Goal: Task Accomplishment & Management: Manage account settings

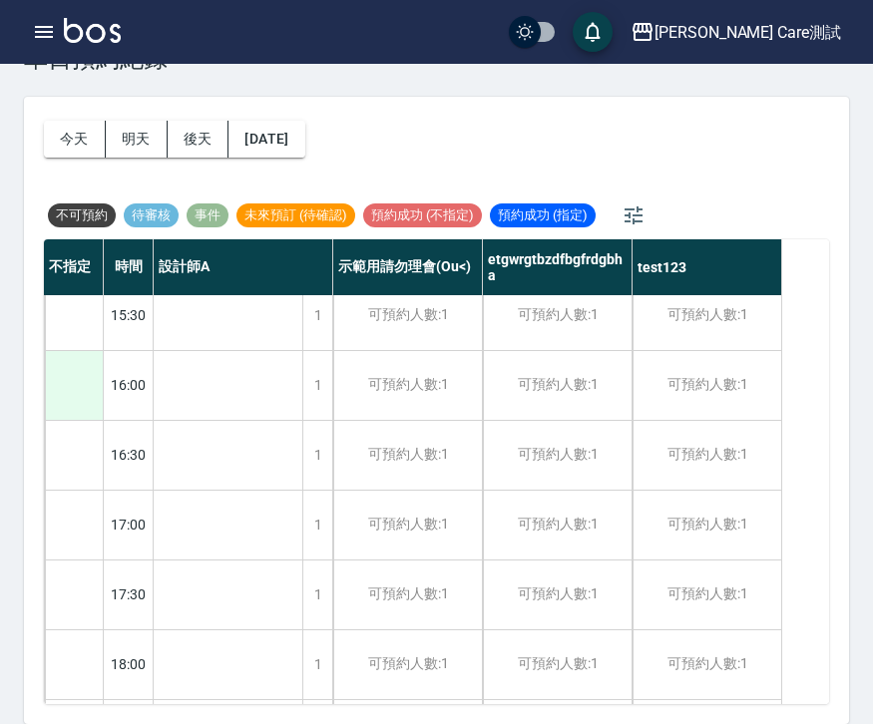
scroll to position [790, 0]
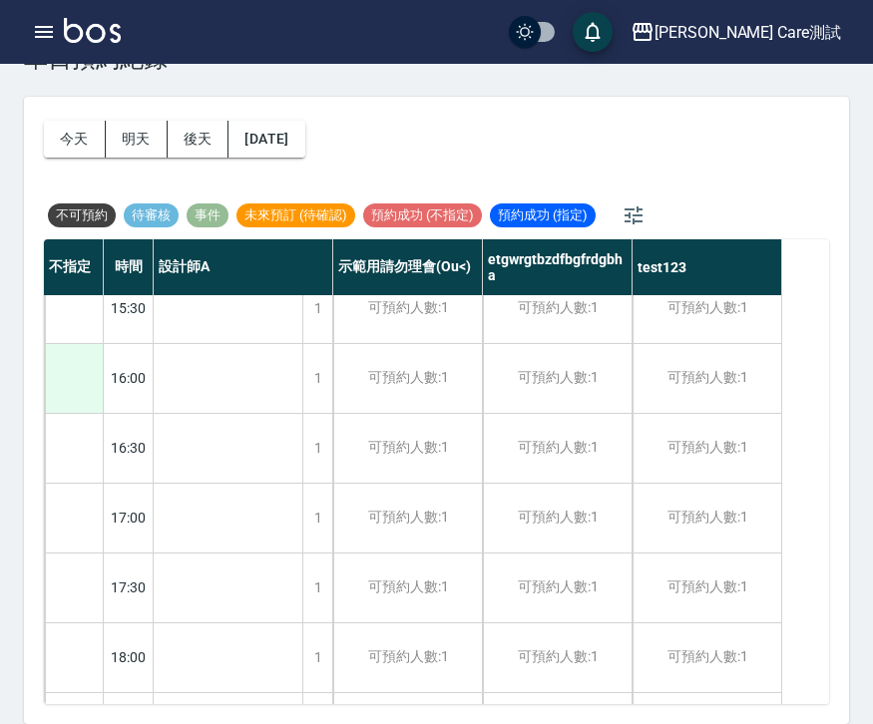
click at [87, 386] on div at bounding box center [74, 378] width 58 height 69
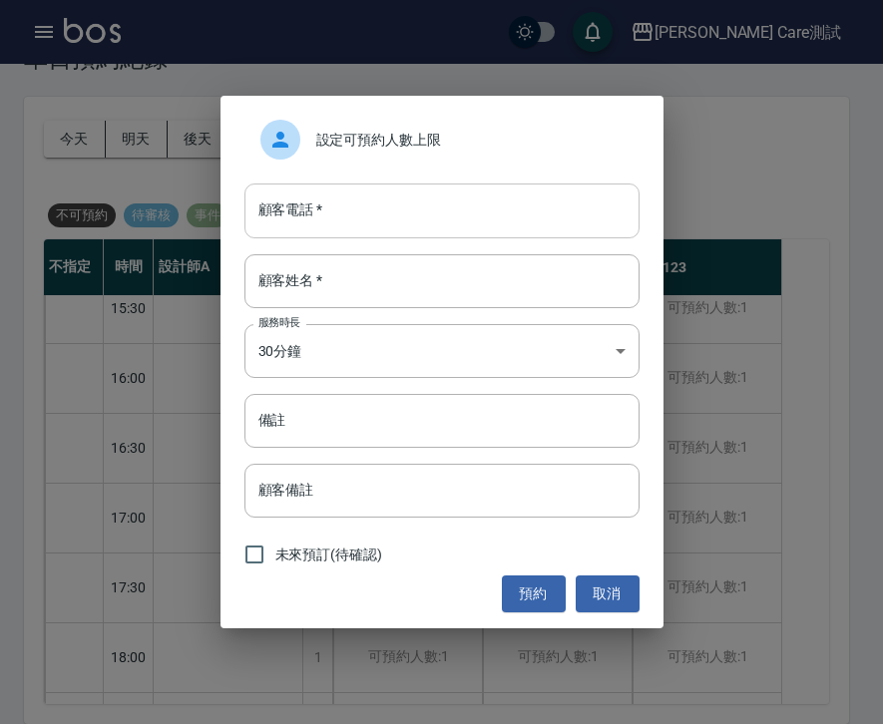
click at [431, 214] on input "顧客電話   *" at bounding box center [441, 211] width 395 height 54
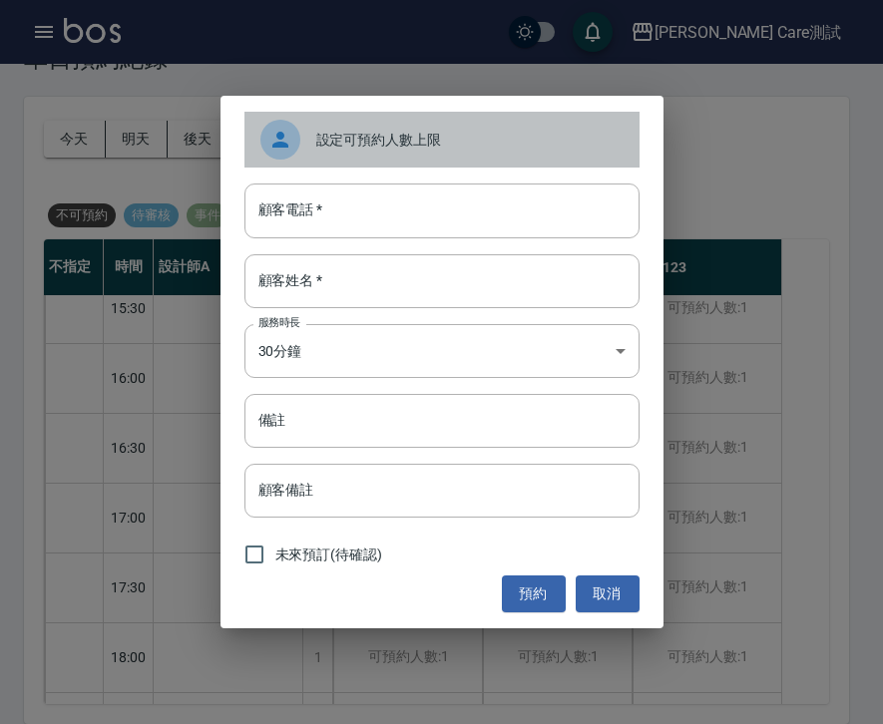
click at [433, 146] on span "設定可預約人數上限" at bounding box center [469, 140] width 307 height 21
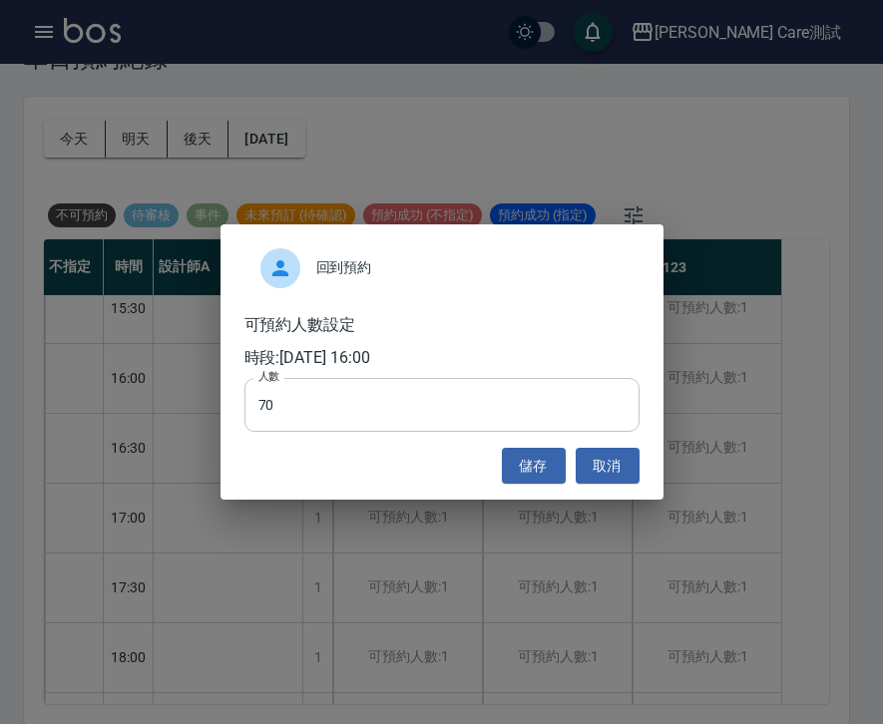
click at [295, 411] on input "70" at bounding box center [441, 405] width 395 height 54
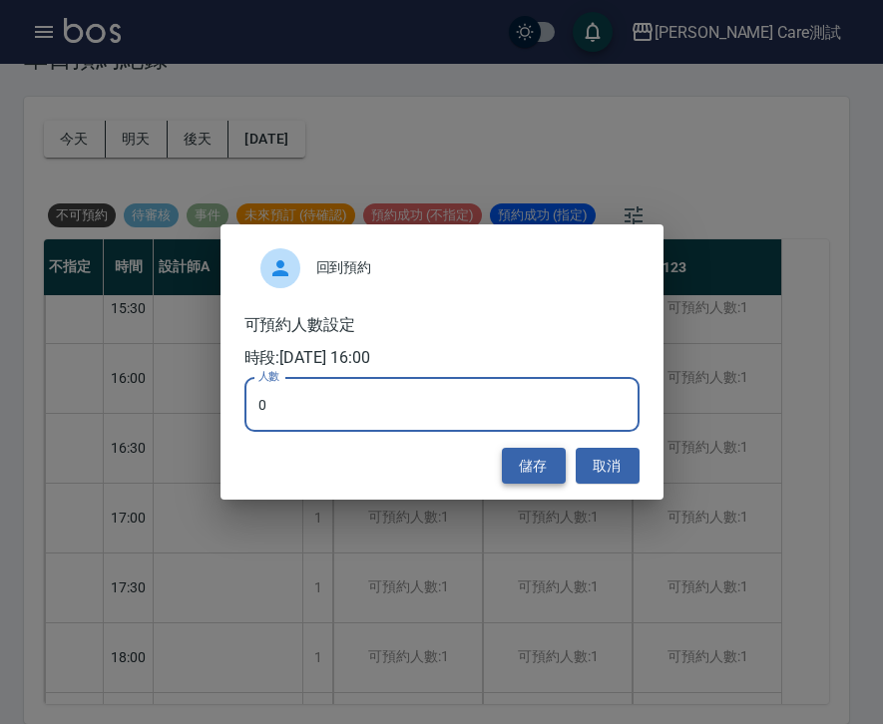
type input "0"
click at [534, 461] on button "儲存" at bounding box center [534, 466] width 64 height 37
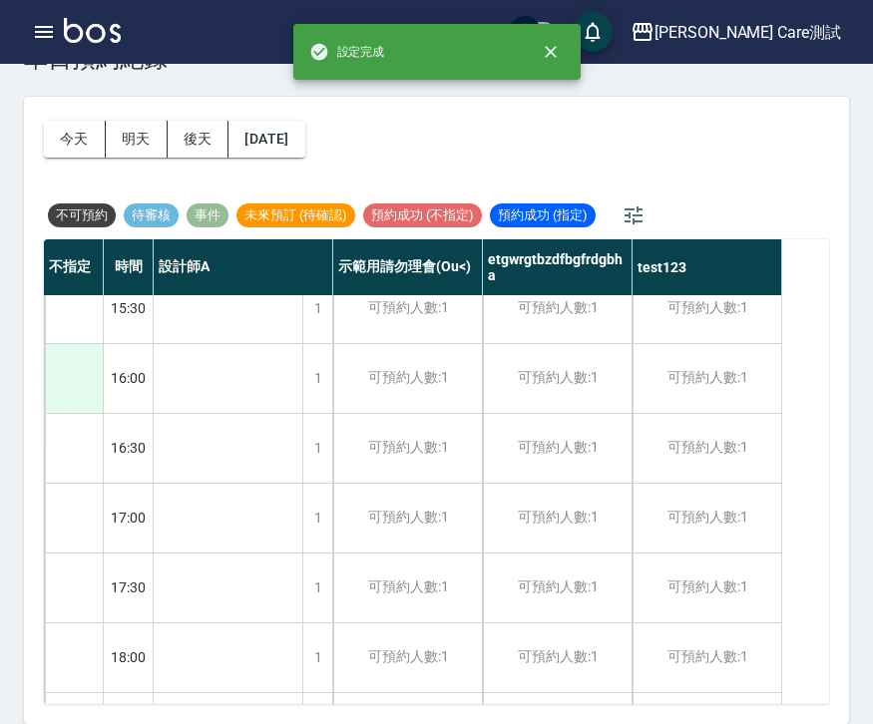
click at [54, 384] on div at bounding box center [74, 378] width 58 height 69
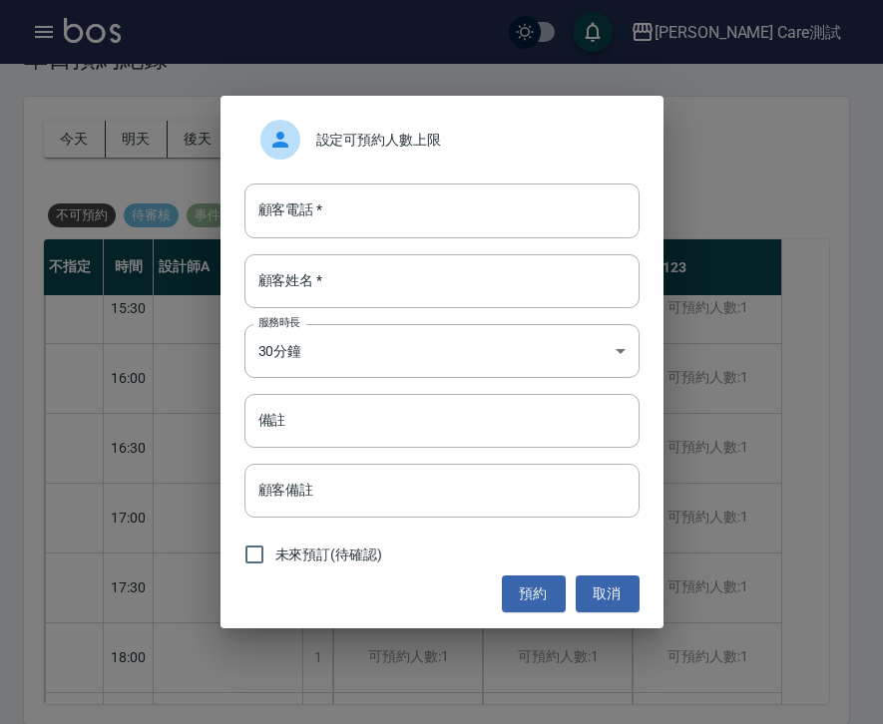
click at [388, 146] on span "設定可預約人數上限" at bounding box center [469, 140] width 307 height 21
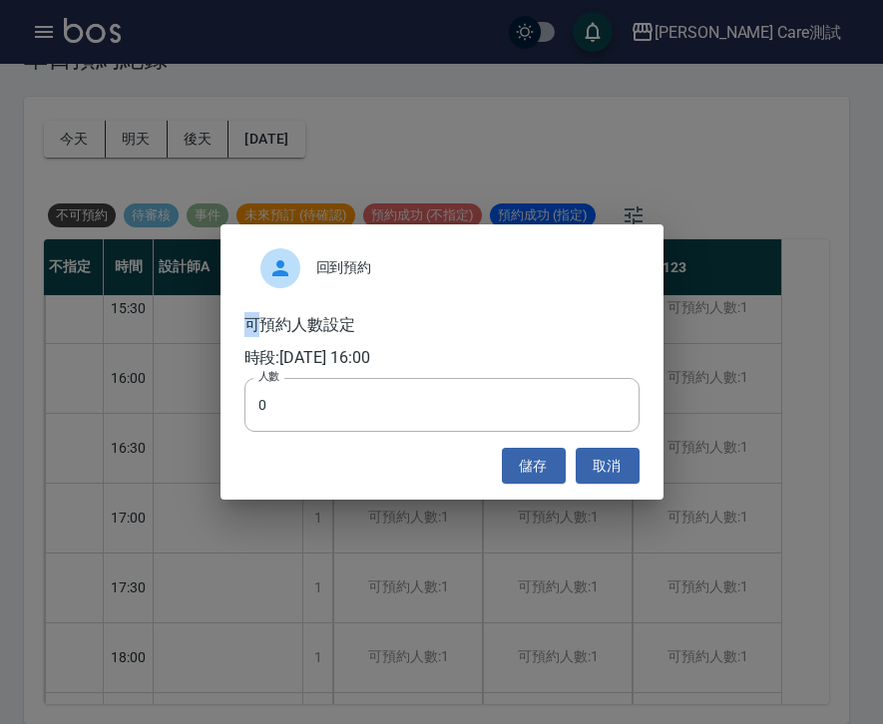
click at [388, 148] on div "回到預約 可預約人數設定 時段: [DATE] 16:00 人數 0 人數 儲存 取消" at bounding box center [441, 362] width 883 height 724
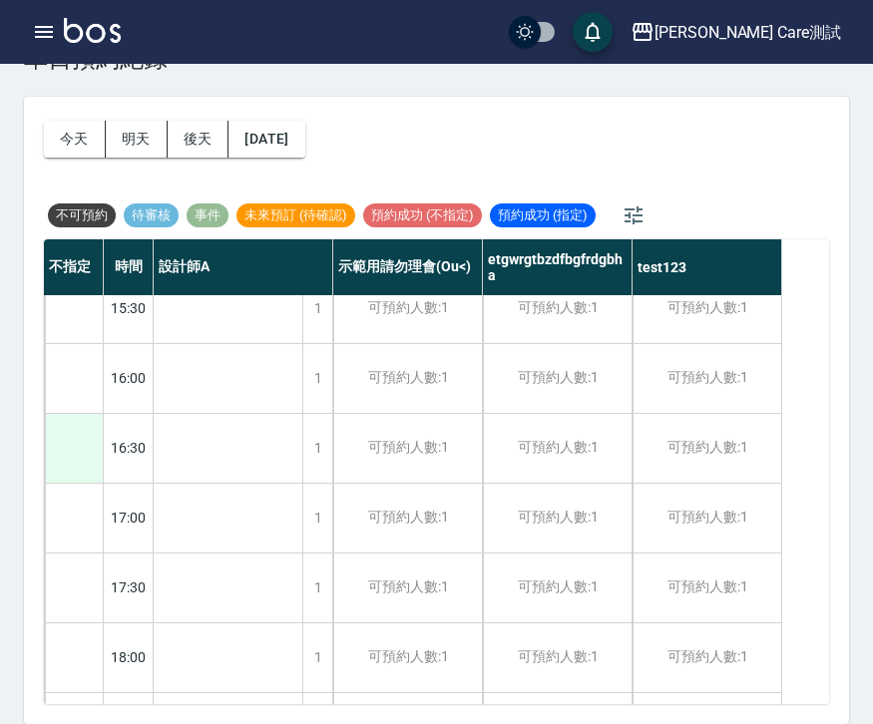
click at [60, 442] on div at bounding box center [74, 448] width 58 height 69
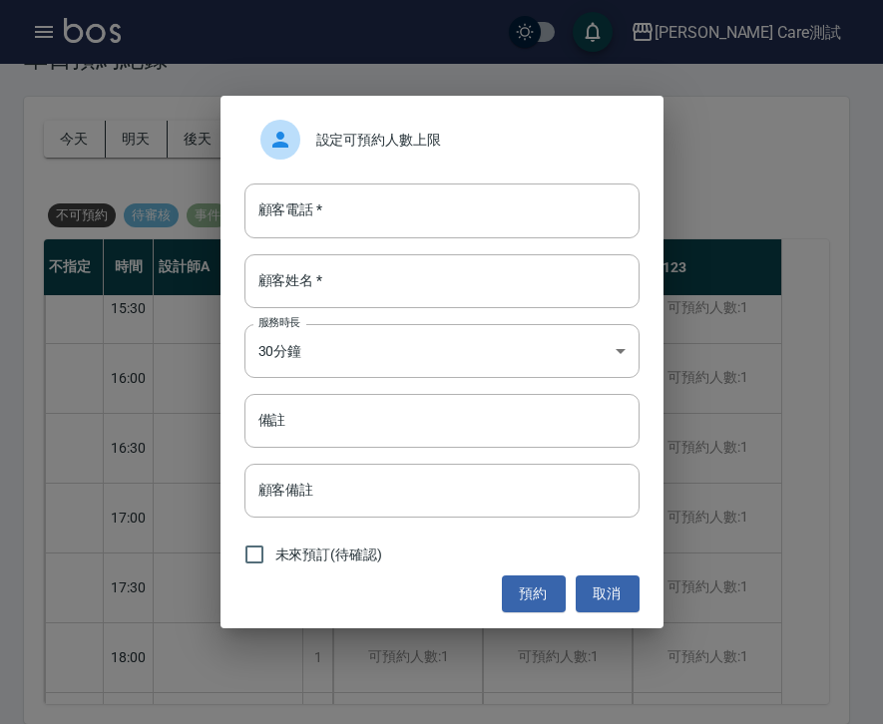
click at [421, 151] on div "設定可預約人數上限" at bounding box center [441, 140] width 395 height 56
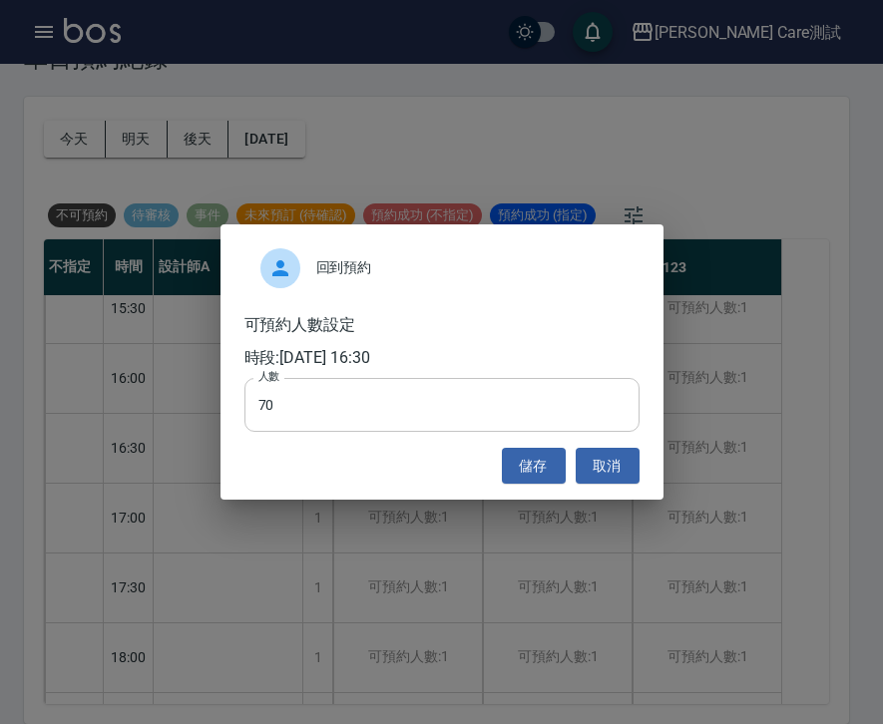
click at [347, 401] on input "70" at bounding box center [441, 405] width 395 height 54
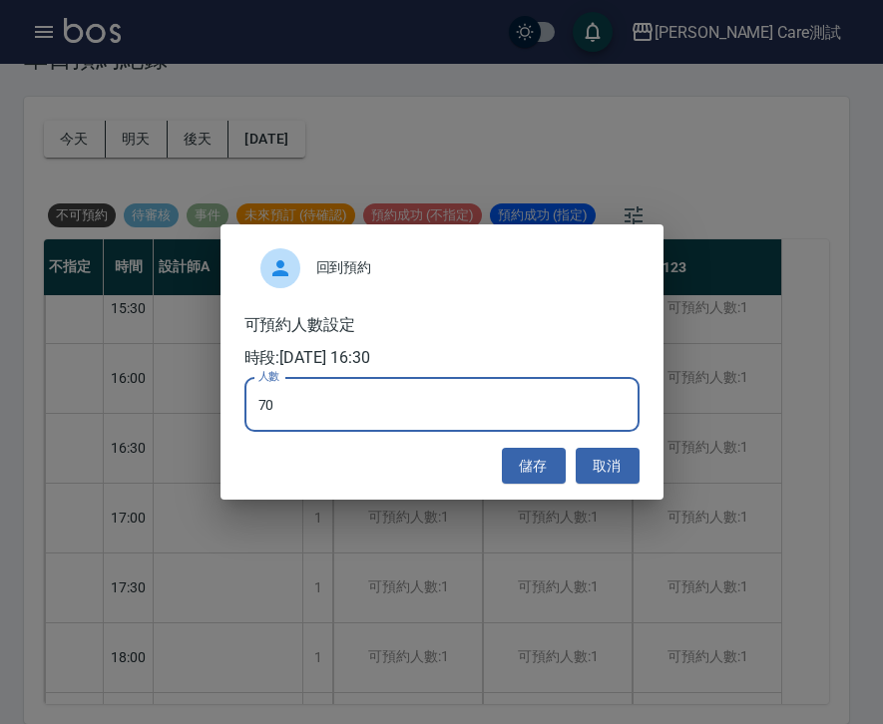
type input "7"
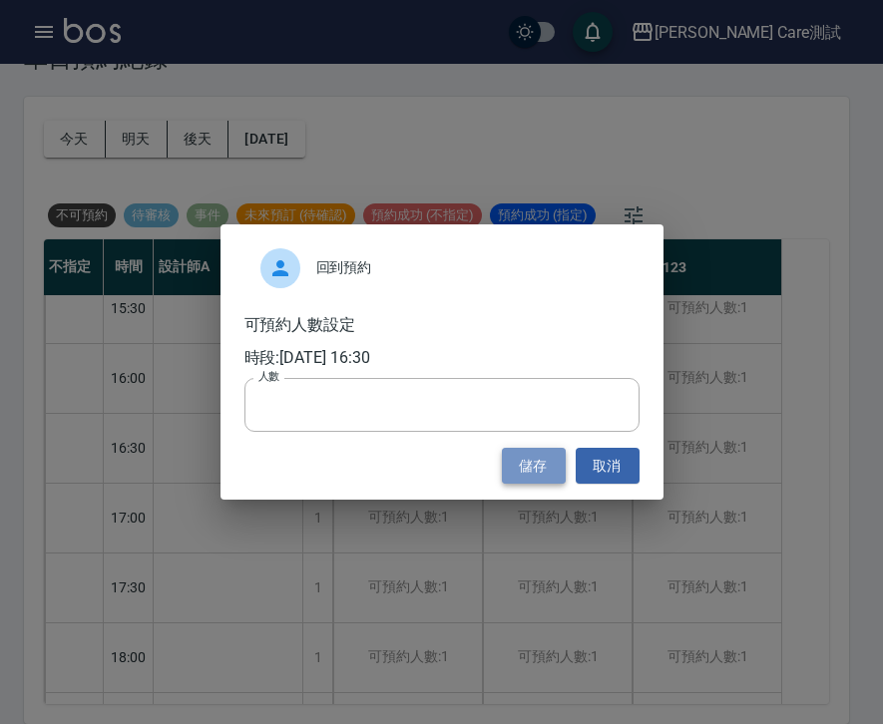
click at [515, 464] on button "儲存" at bounding box center [534, 466] width 64 height 37
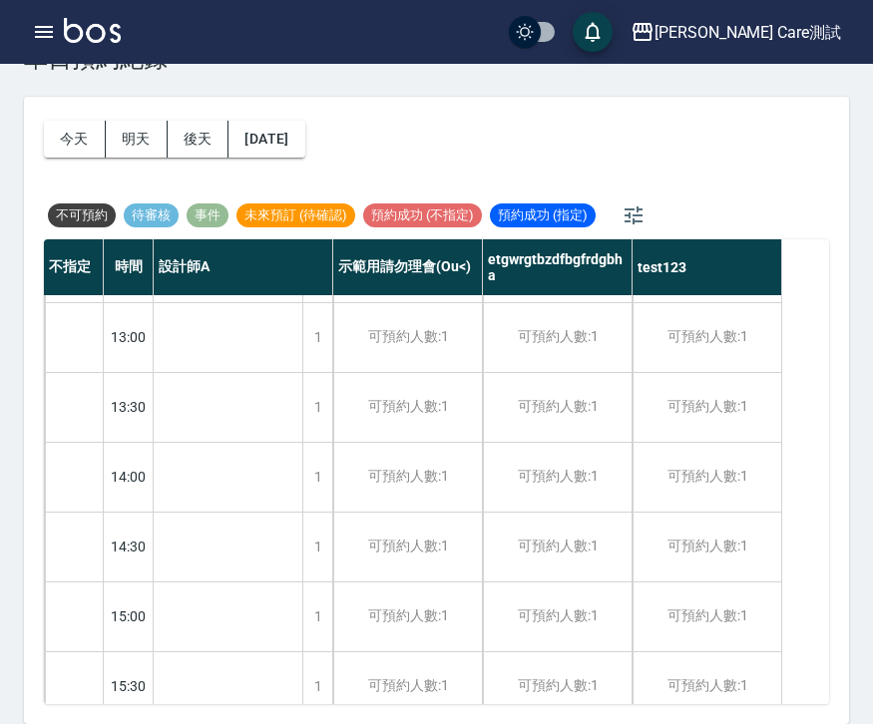
scroll to position [633, 0]
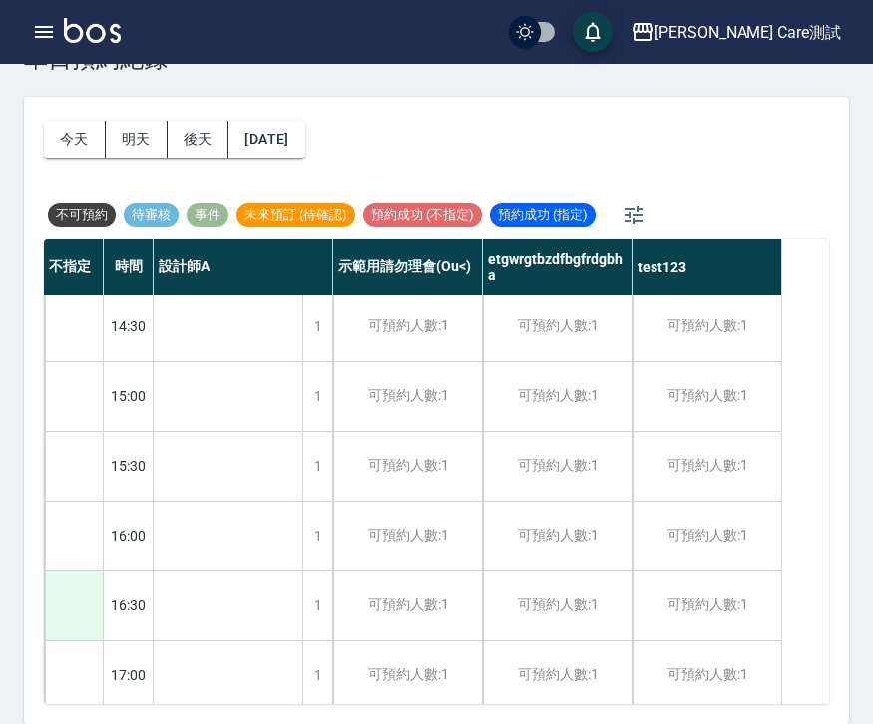
click at [64, 610] on div at bounding box center [74, 606] width 58 height 69
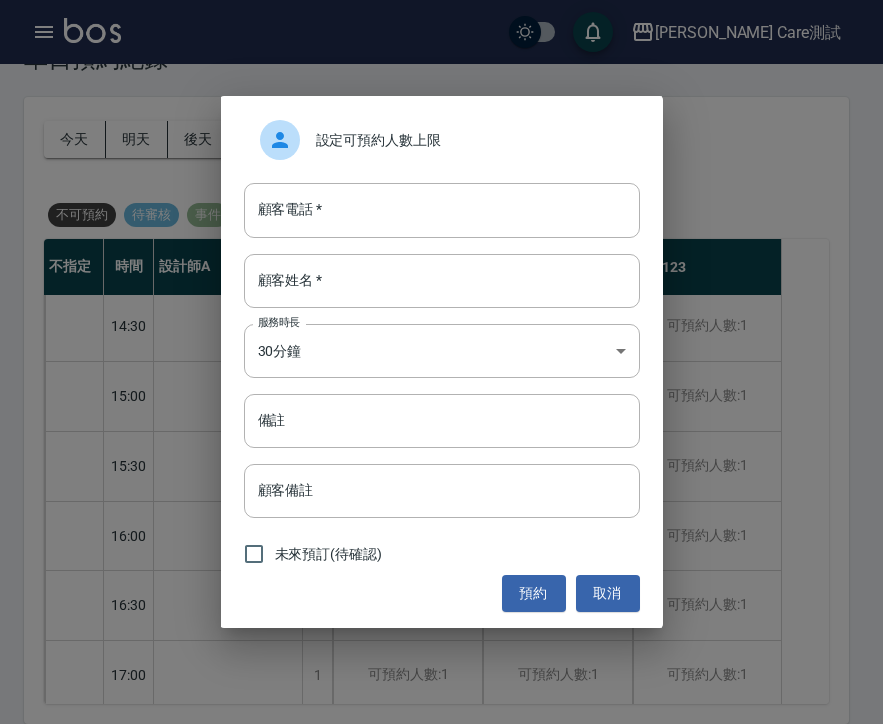
click at [402, 133] on span "設定可預約人數上限" at bounding box center [469, 140] width 307 height 21
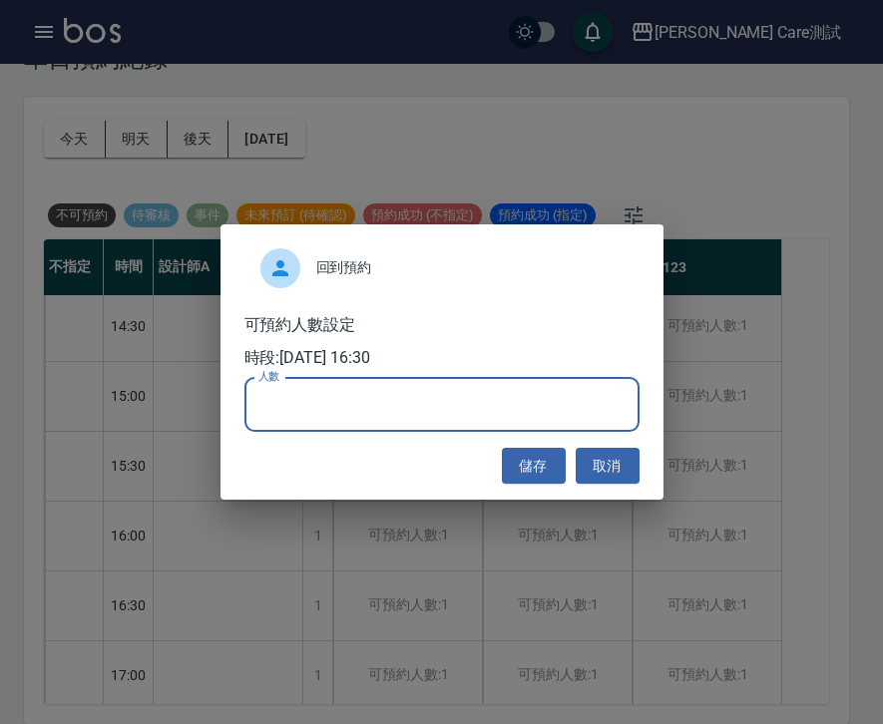
click at [438, 398] on input "人數" at bounding box center [441, 405] width 395 height 54
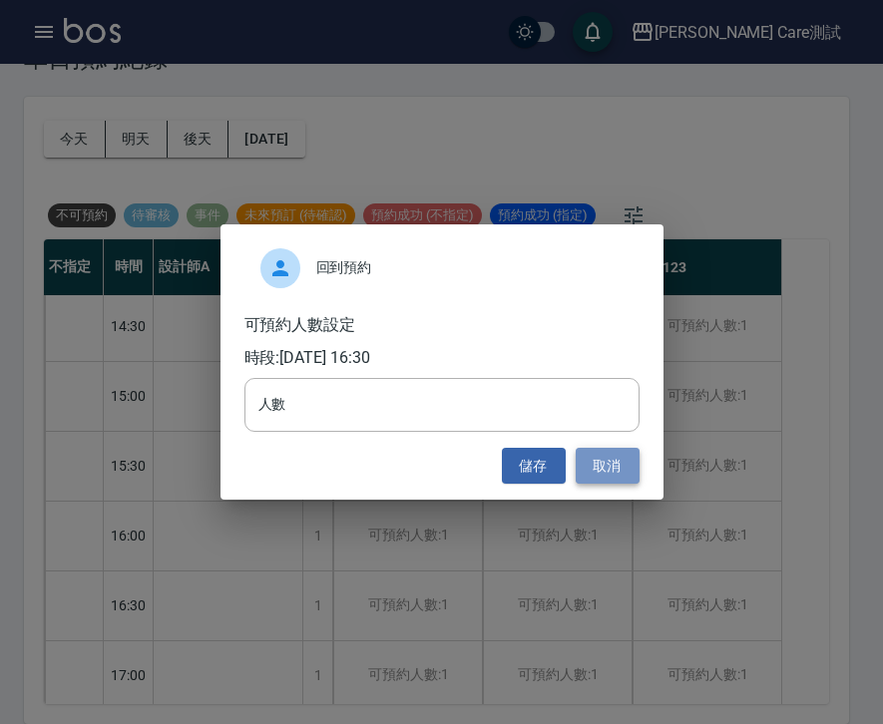
click at [615, 465] on button "取消" at bounding box center [608, 466] width 64 height 37
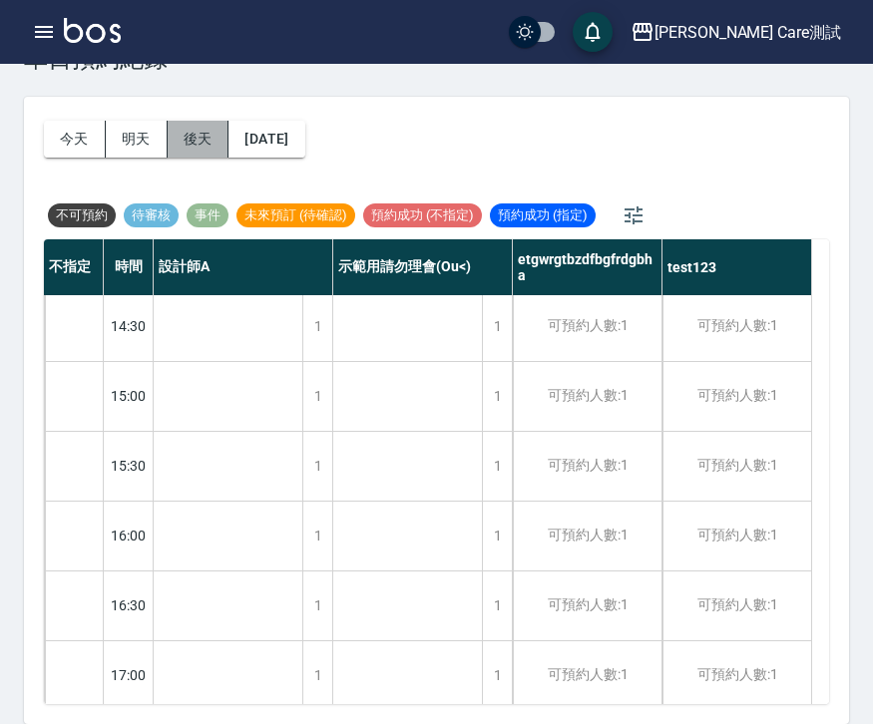
click at [209, 143] on button "後天" at bounding box center [199, 139] width 62 height 37
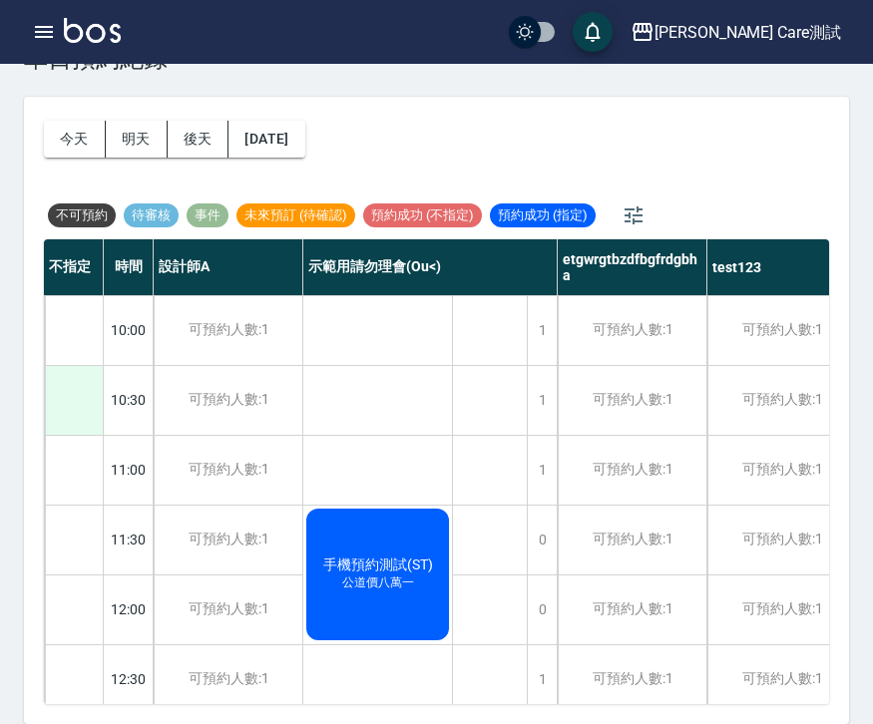
click at [66, 397] on div at bounding box center [74, 400] width 58 height 69
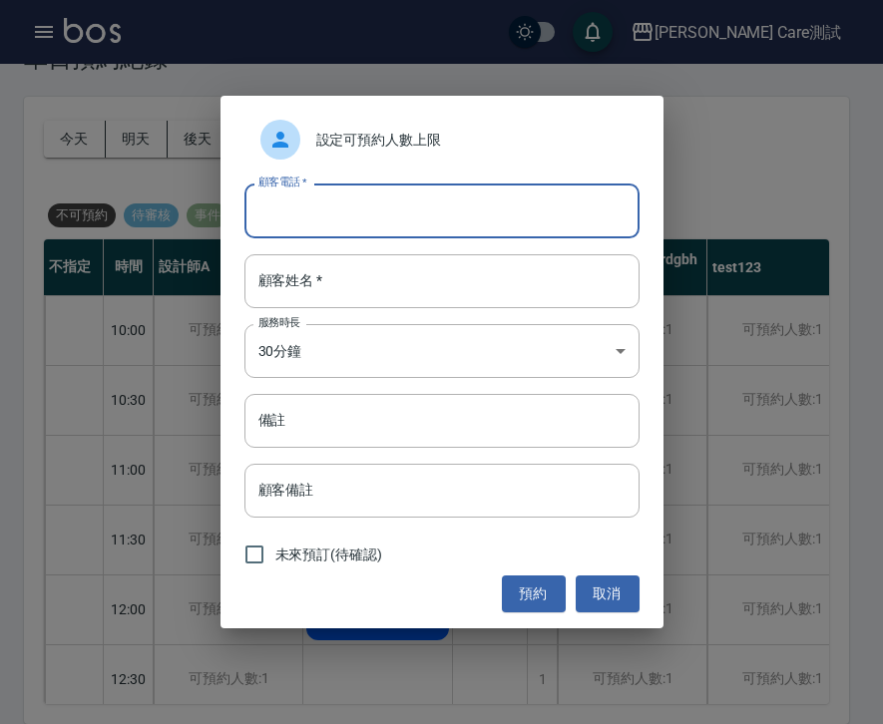
click at [442, 222] on input "顧客電話   *" at bounding box center [441, 211] width 395 height 54
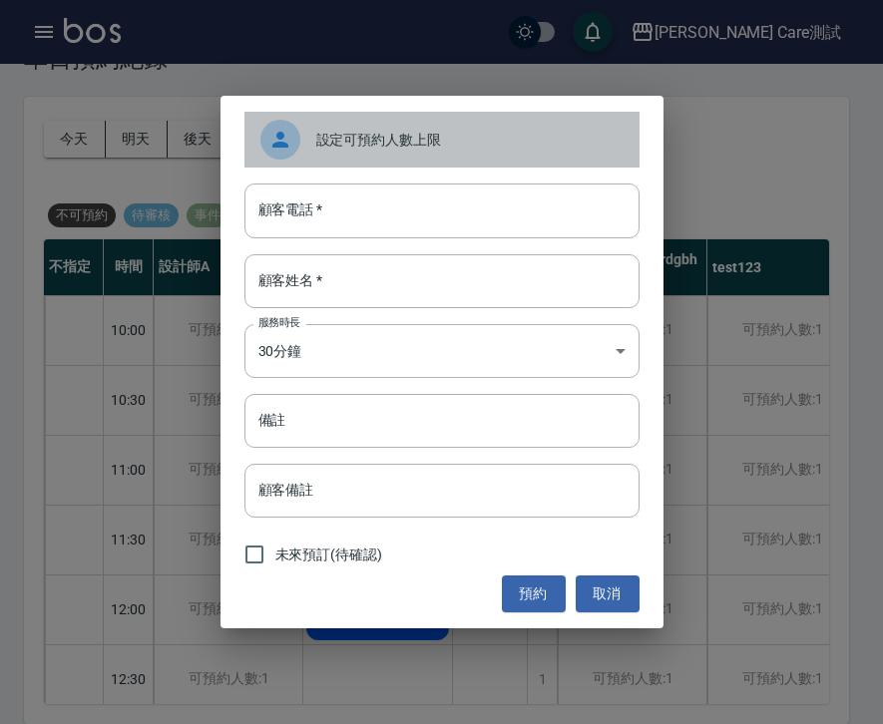
click at [404, 131] on span "設定可預約人數上限" at bounding box center [469, 140] width 307 height 21
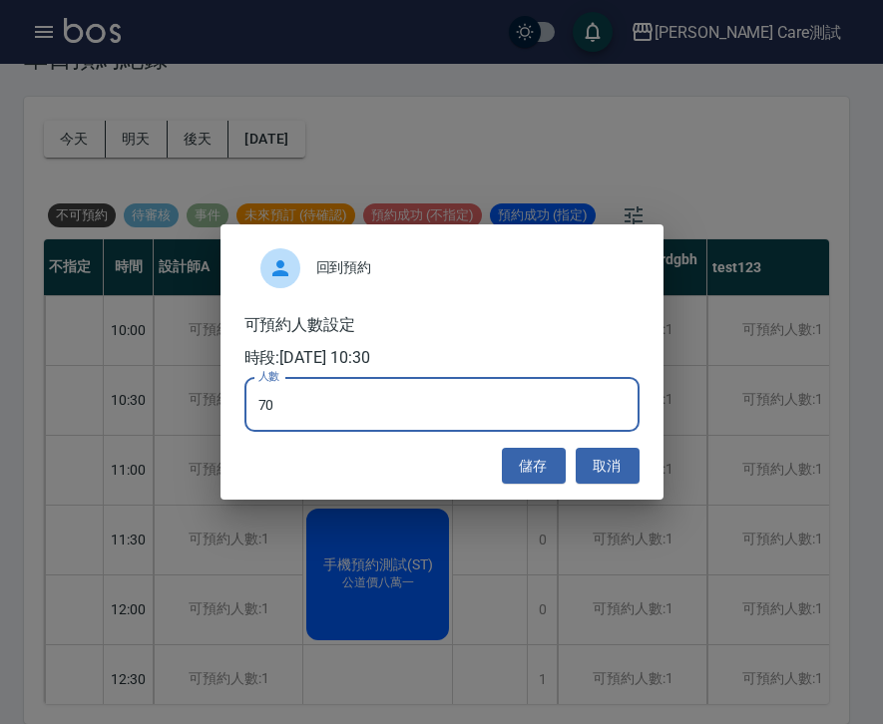
click at [353, 381] on input "70" at bounding box center [441, 405] width 395 height 54
type input "0"
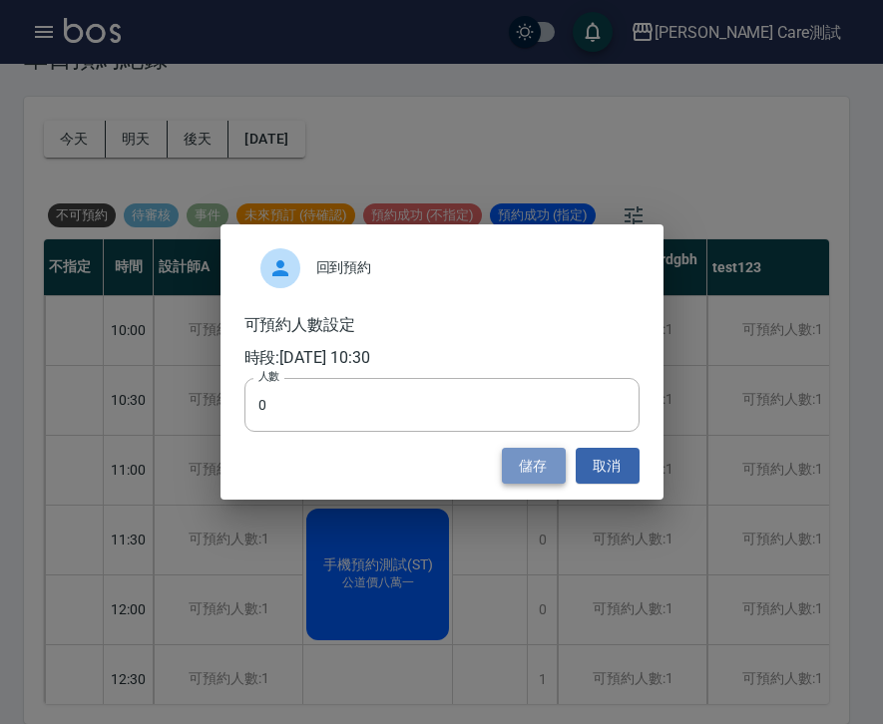
click at [531, 453] on button "儲存" at bounding box center [534, 466] width 64 height 37
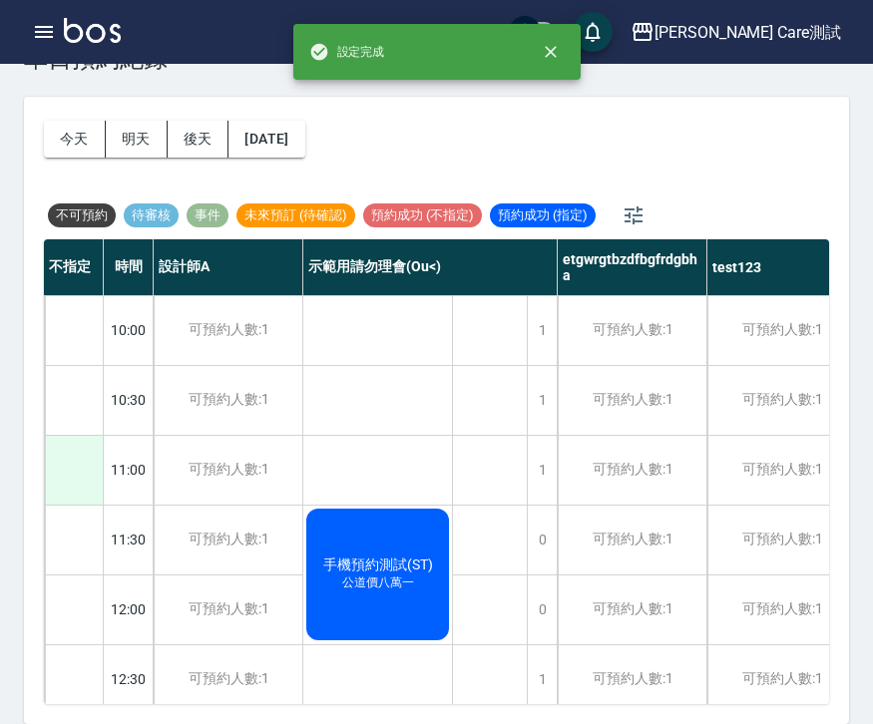
click at [72, 461] on div at bounding box center [74, 470] width 58 height 69
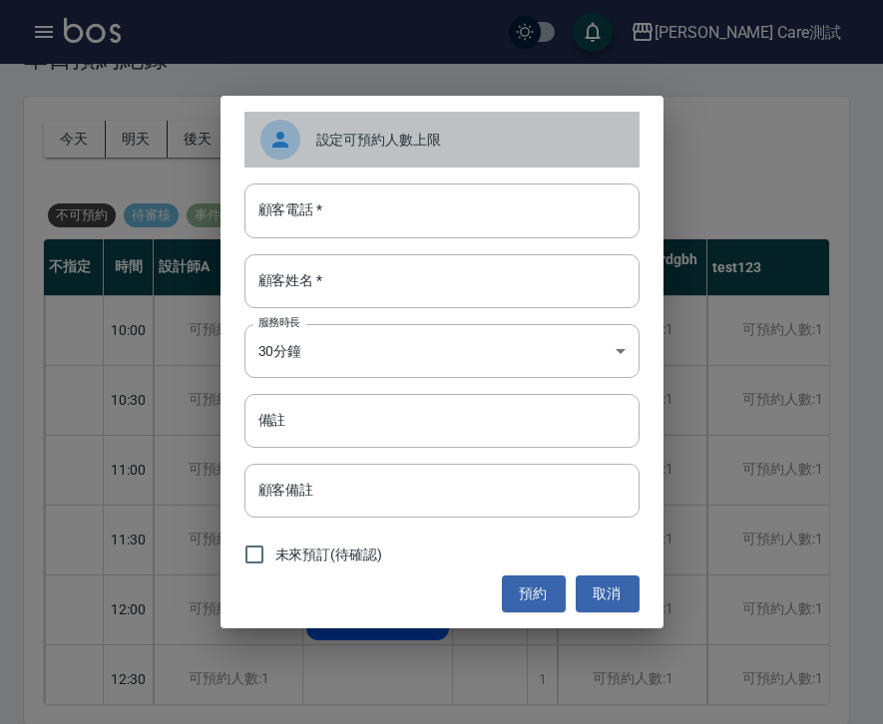
click at [382, 146] on span "設定可預約人數上限" at bounding box center [469, 140] width 307 height 21
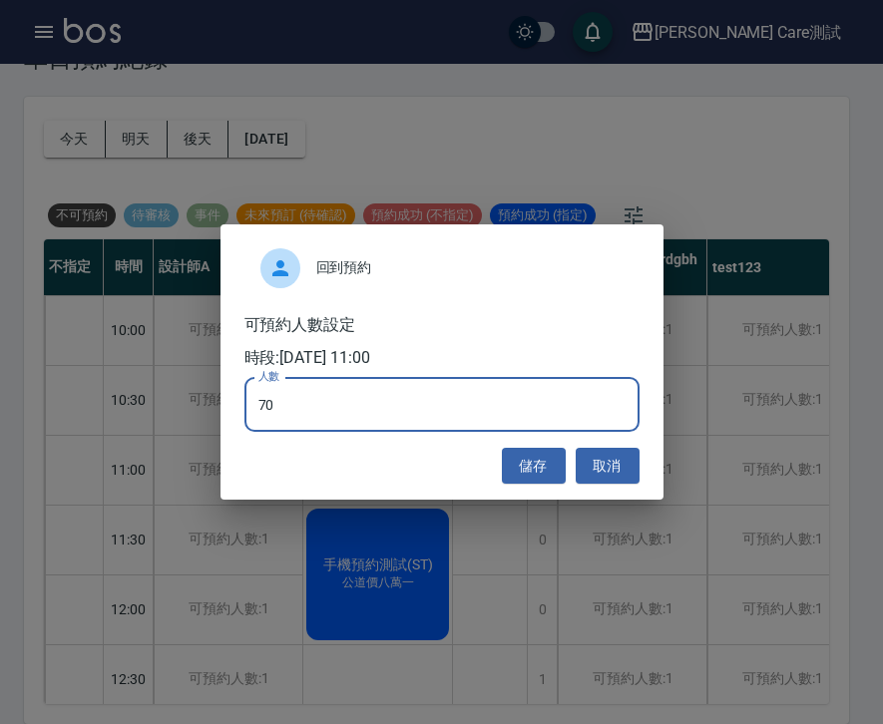
click at [365, 388] on input "70" at bounding box center [441, 405] width 395 height 54
type input "0"
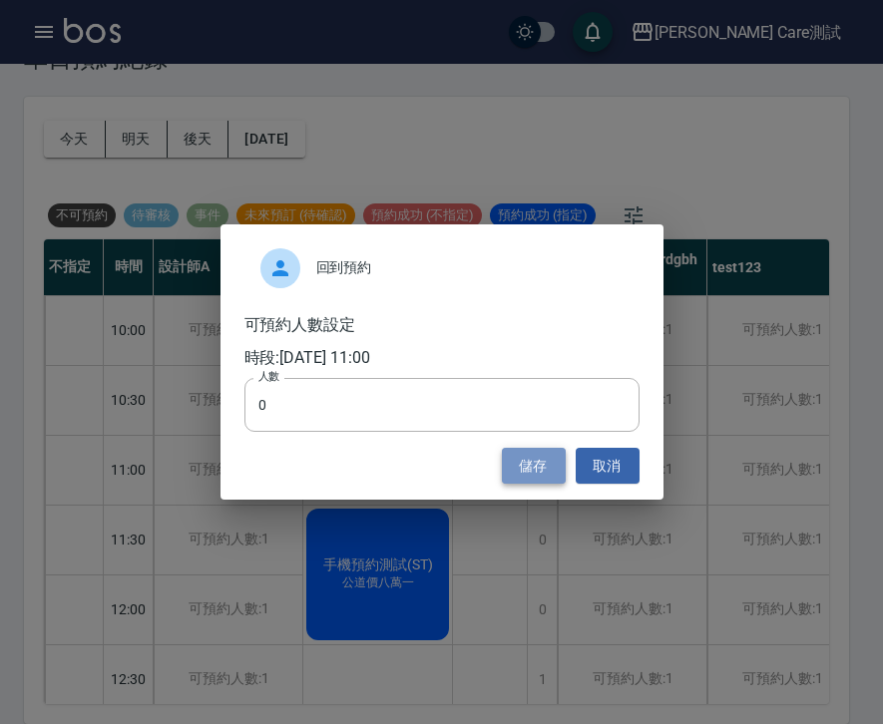
click at [523, 451] on button "儲存" at bounding box center [534, 466] width 64 height 37
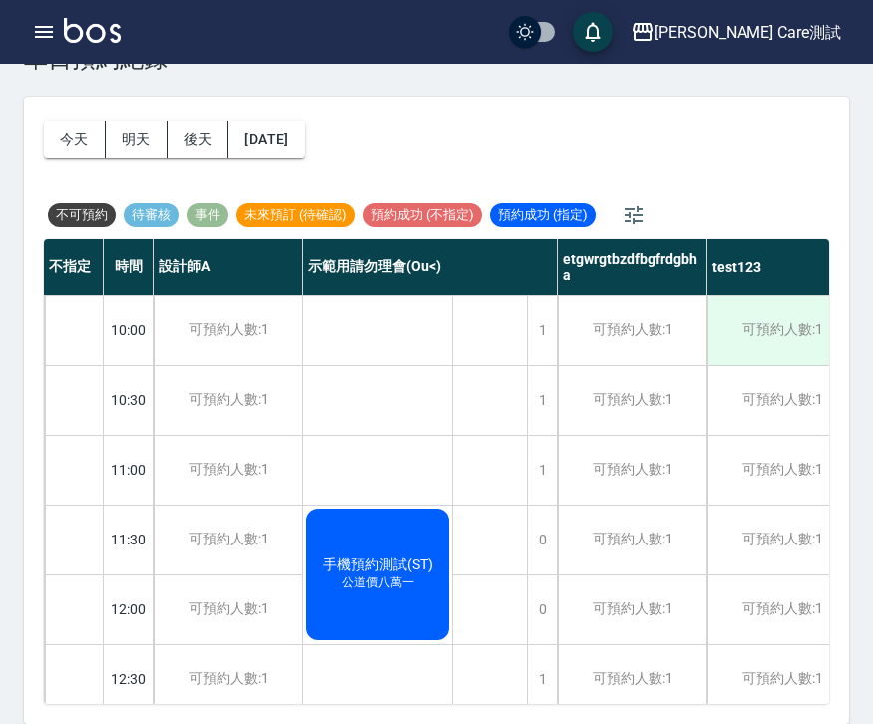
scroll to position [63, 0]
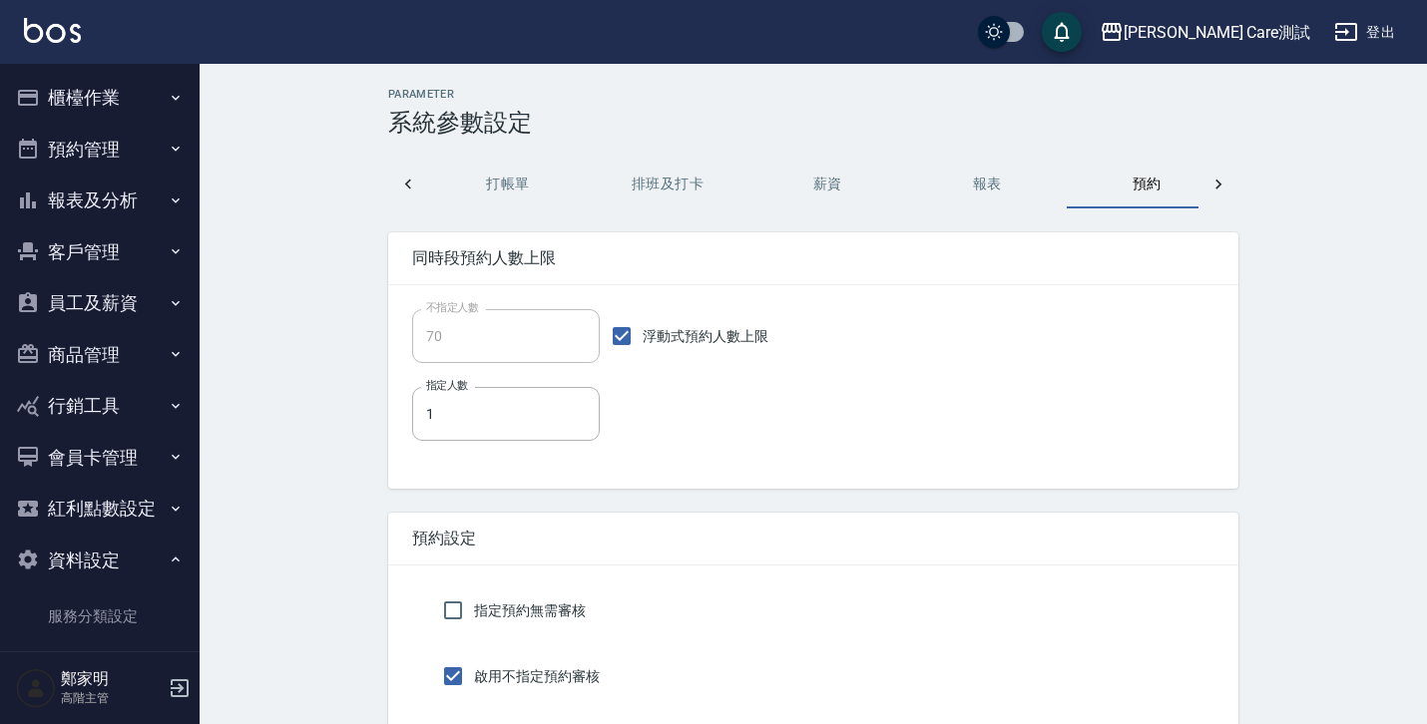
scroll to position [0, 28]
